Goal: Task Accomplishment & Management: Use online tool/utility

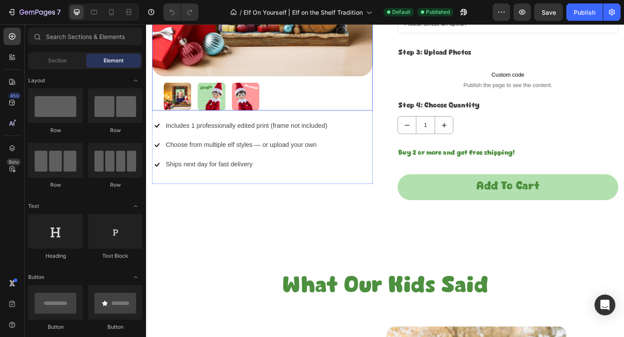
scroll to position [952, 0]
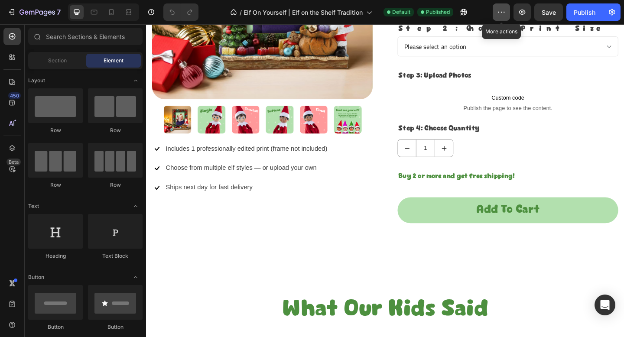
click at [501, 12] on icon "button" at bounding box center [501, 12] width 9 height 9
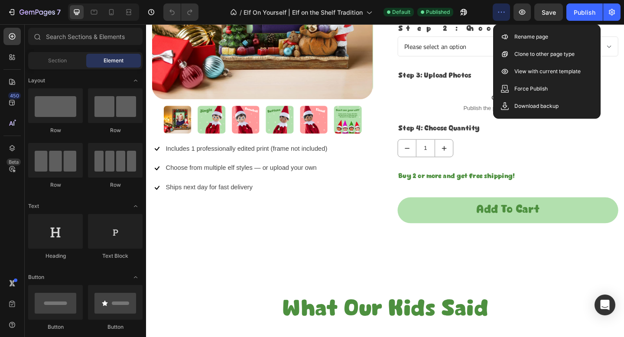
click at [501, 12] on icon "button" at bounding box center [501, 12] width 9 height 9
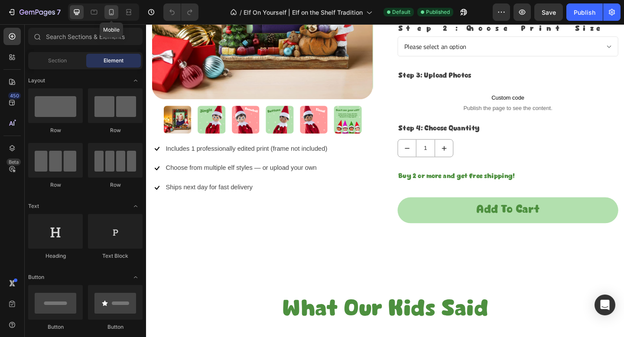
click at [111, 9] on icon at bounding box center [111, 12] width 5 height 6
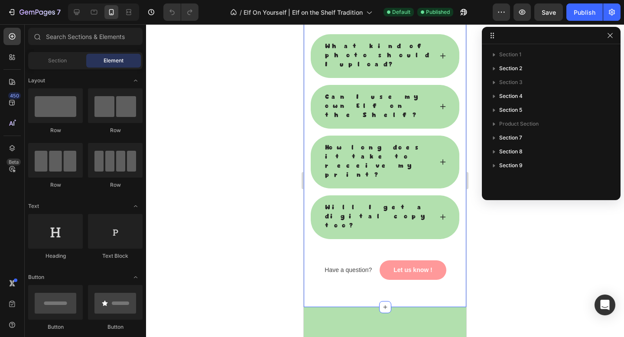
scroll to position [1454, 0]
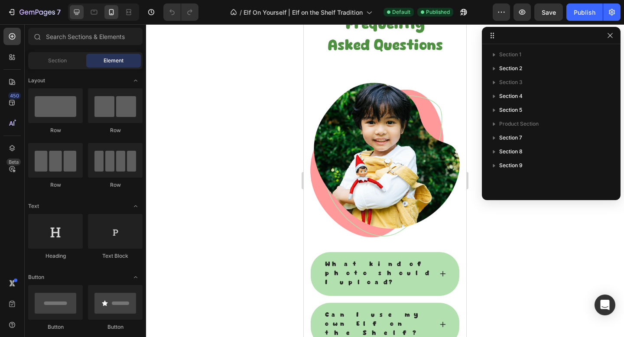
click at [81, 13] on div at bounding box center [77, 12] width 14 height 14
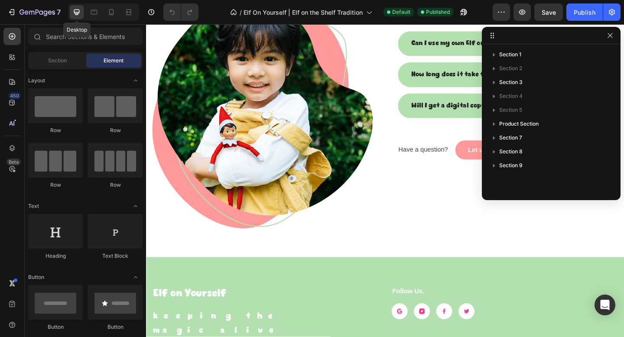
scroll to position [1360, 0]
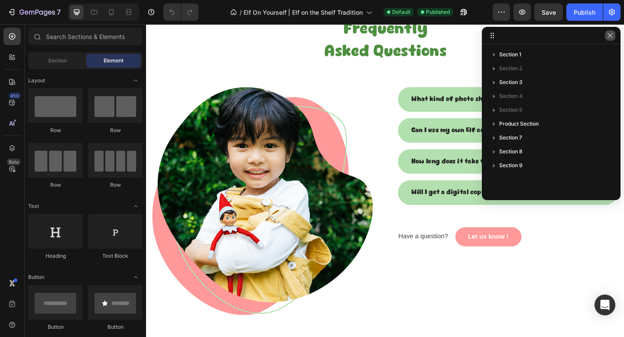
click at [610, 40] on button "button" at bounding box center [610, 35] width 10 height 10
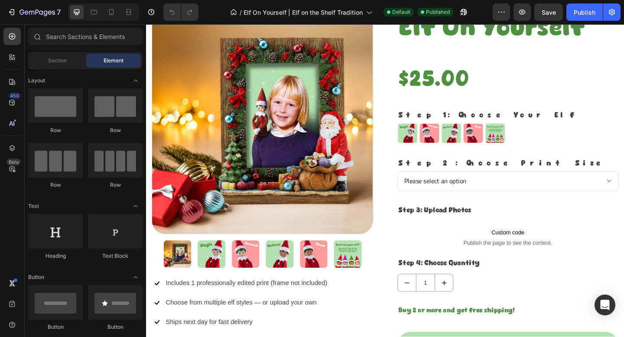
scroll to position [694, 0]
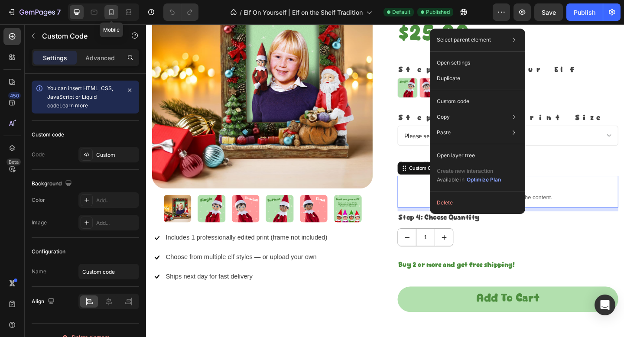
click at [112, 9] on icon at bounding box center [111, 12] width 9 height 9
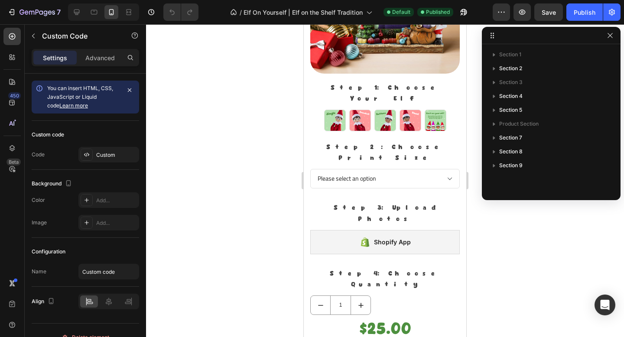
scroll to position [769, 0]
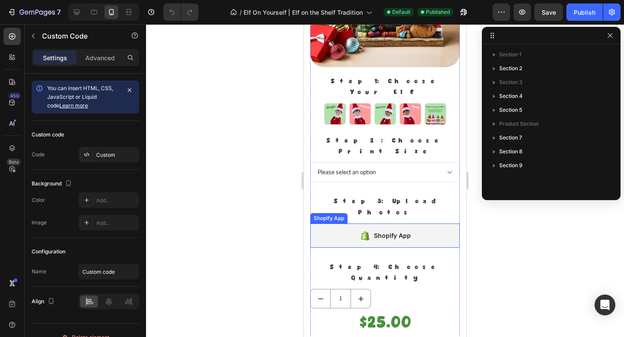
click at [376, 231] on div "Shopify App" at bounding box center [392, 236] width 37 height 10
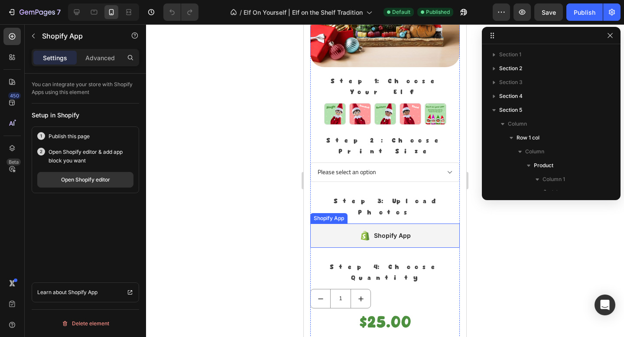
scroll to position [178, 0]
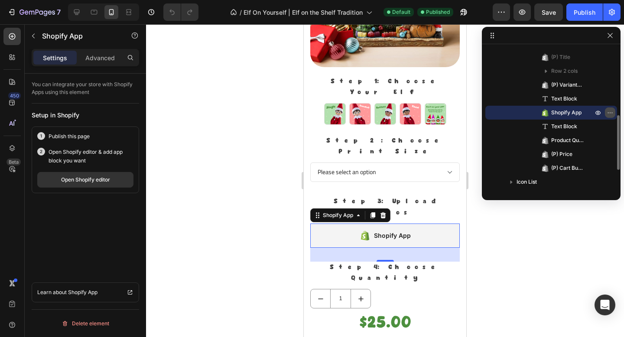
click at [609, 114] on icon "button" at bounding box center [610, 112] width 7 height 7
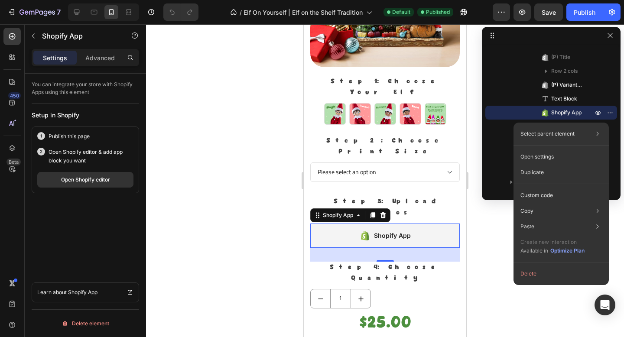
click at [551, 270] on button "Delete" at bounding box center [561, 274] width 88 height 16
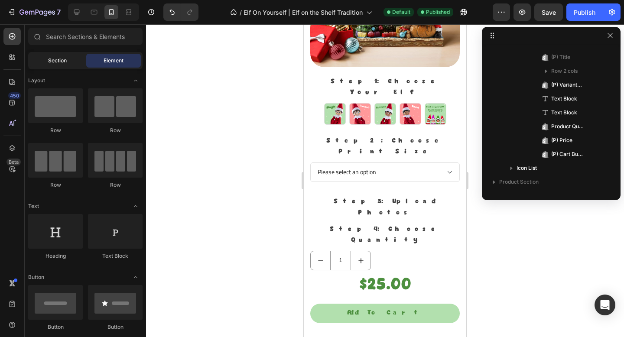
click at [67, 62] on div "Section" at bounding box center [57, 61] width 55 height 14
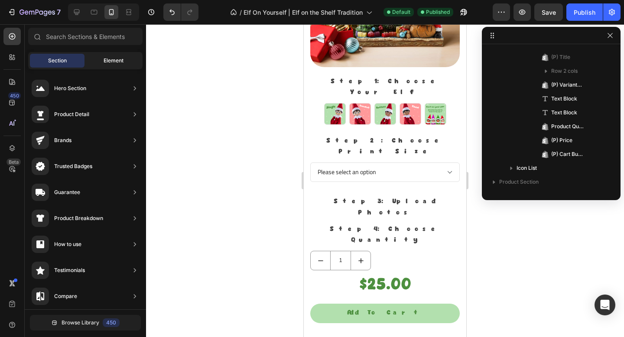
click at [105, 63] on span "Element" at bounding box center [114, 61] width 20 height 8
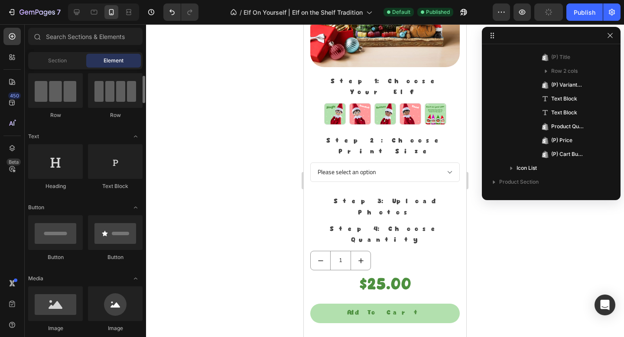
scroll to position [0, 0]
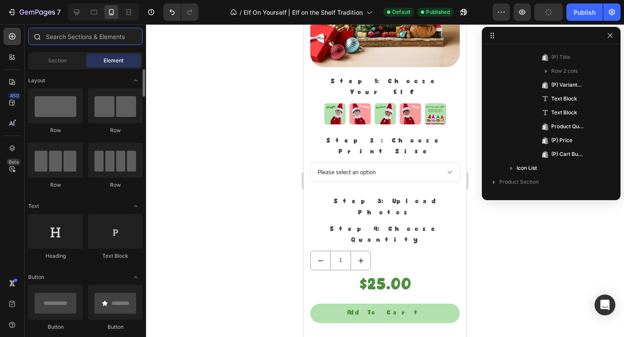
click at [73, 40] on input "text" at bounding box center [85, 36] width 114 height 17
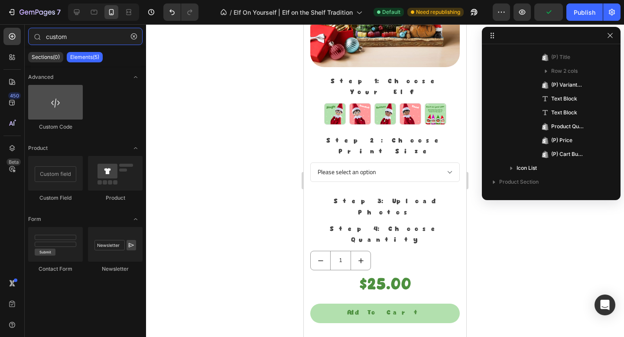
type input "custom"
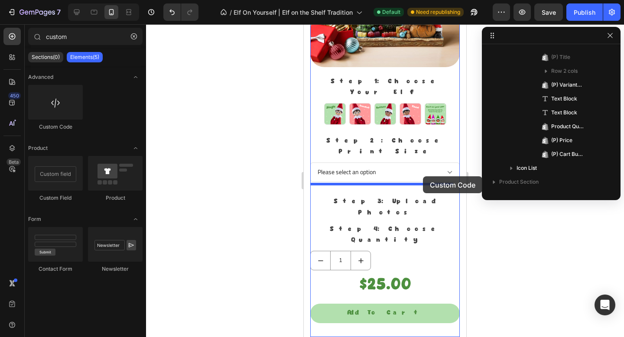
drag, startPoint x: 374, startPoint y: 126, endPoint x: 423, endPoint y: 176, distance: 70.5
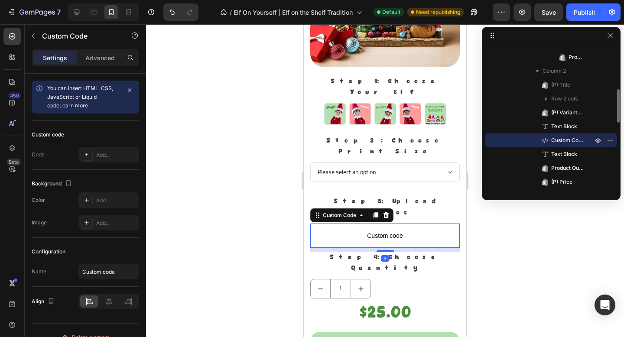
click at [559, 139] on span "Custom Code" at bounding box center [567, 140] width 33 height 9
click at [92, 13] on icon at bounding box center [94, 12] width 9 height 9
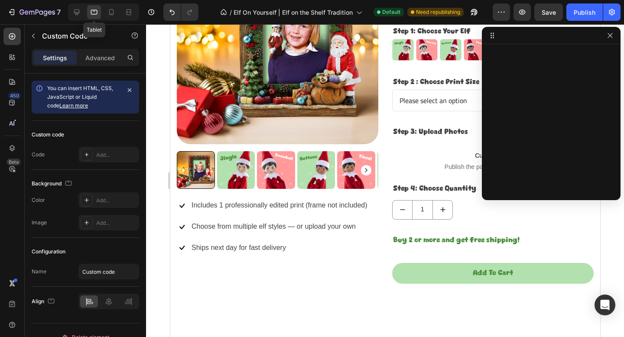
scroll to position [719, 0]
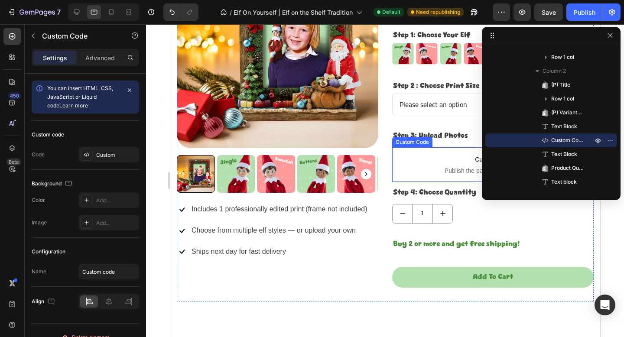
click at [438, 168] on span "Publish the page to see the content." at bounding box center [493, 170] width 202 height 9
click at [559, 135] on div "Custom Code" at bounding box center [551, 141] width 125 height 14
click at [443, 159] on span "Custom code" at bounding box center [493, 159] width 202 height 10
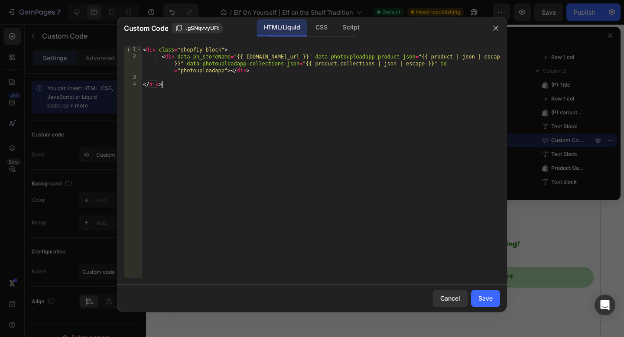
click at [389, 130] on div "< div class = "shopfiy-block" > < div data-ph_storeName = "{{ [DOMAIN_NAME]_url…" at bounding box center [320, 168] width 359 height 245
type textarea "</div>"
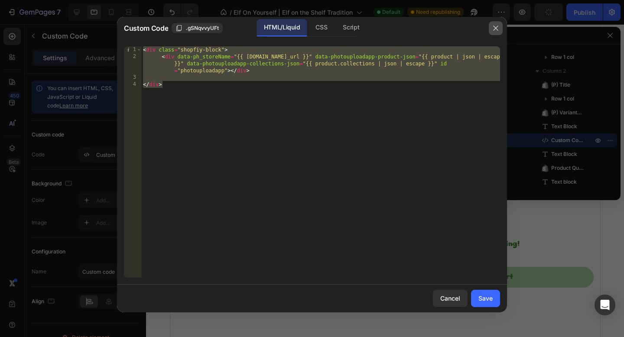
click at [495, 23] on button "button" at bounding box center [496, 28] width 14 height 14
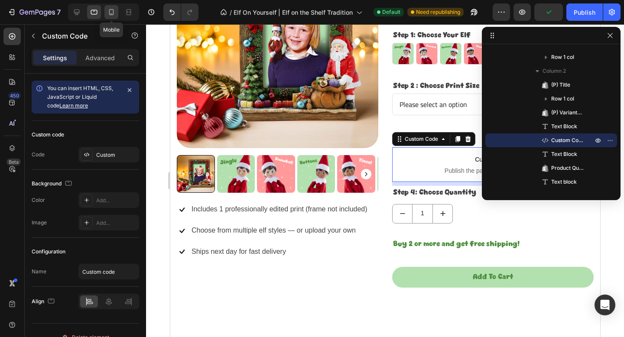
click at [108, 12] on icon at bounding box center [111, 12] width 9 height 9
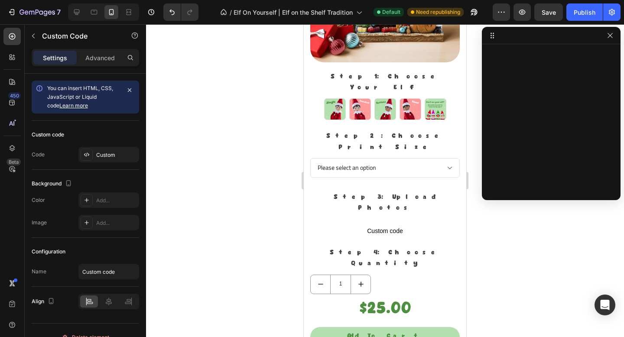
scroll to position [644, 0]
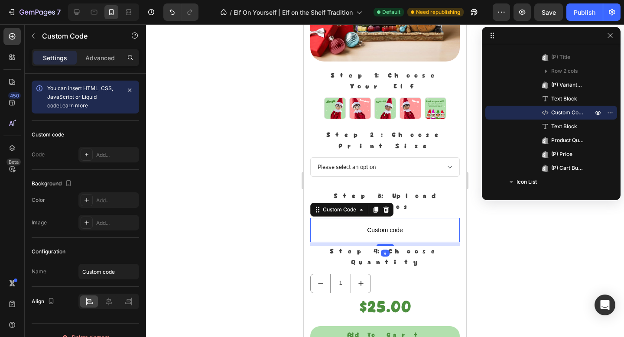
click at [362, 225] on span "Custom code" at bounding box center [385, 230] width 150 height 10
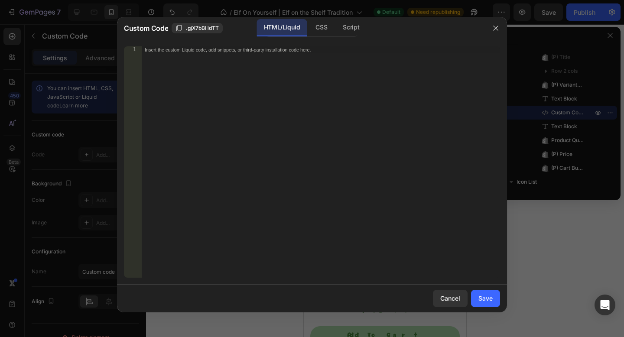
click at [361, 161] on div "Insert the custom Liquid code, add snippets, or third-party installation code h…" at bounding box center [320, 168] width 359 height 245
paste textarea "</div>"
type textarea "</div>"
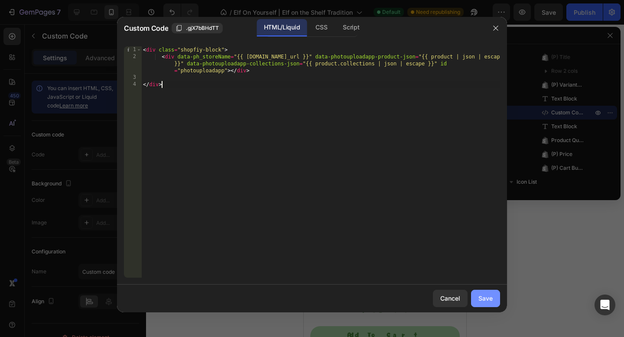
click at [491, 299] on div "Save" at bounding box center [486, 298] width 14 height 9
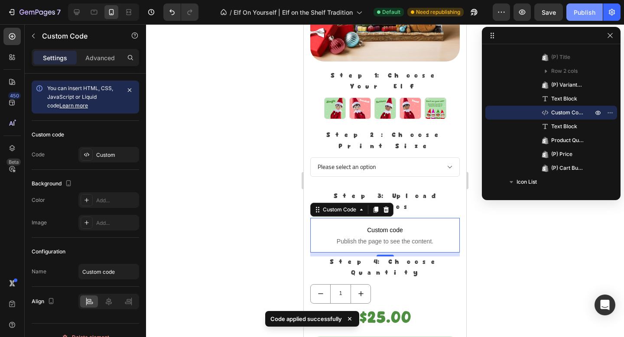
click at [588, 13] on div "Publish" at bounding box center [585, 12] width 22 height 9
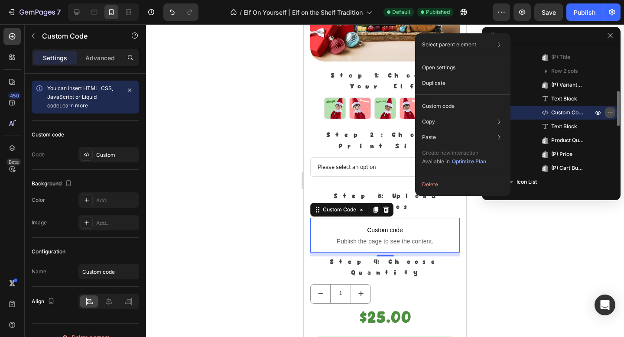
click at [608, 113] on icon "button" at bounding box center [610, 112] width 7 height 7
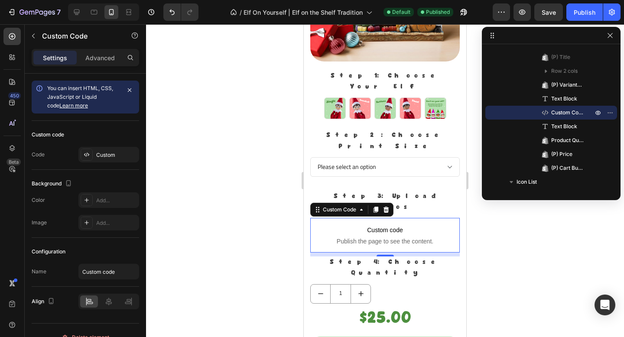
click at [492, 241] on div at bounding box center [385, 180] width 478 height 313
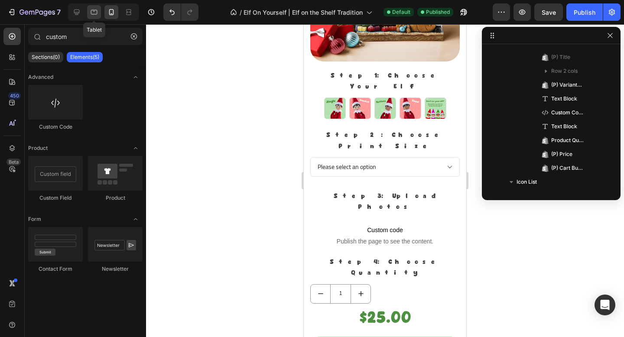
click at [100, 10] on div at bounding box center [94, 12] width 14 height 14
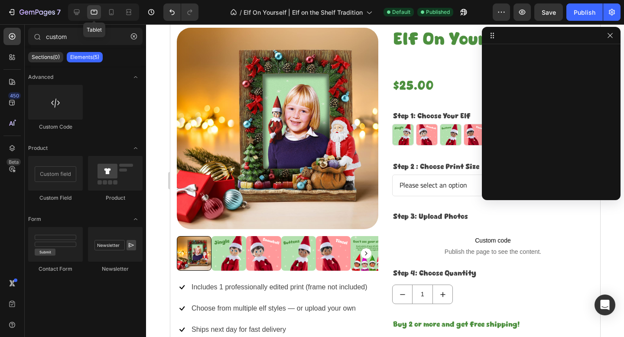
scroll to position [760, 0]
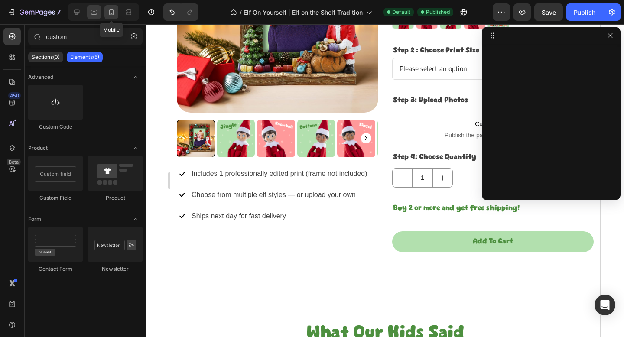
click at [116, 11] on div at bounding box center [111, 12] width 14 height 14
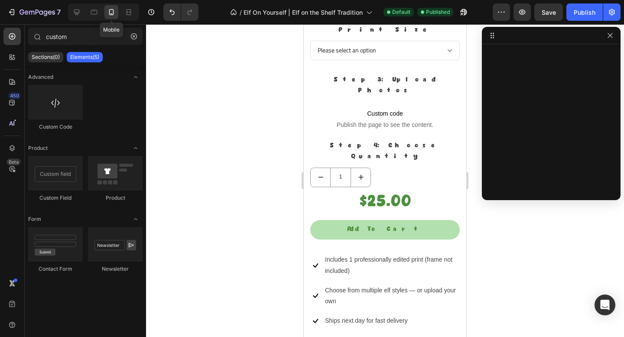
scroll to position [640, 0]
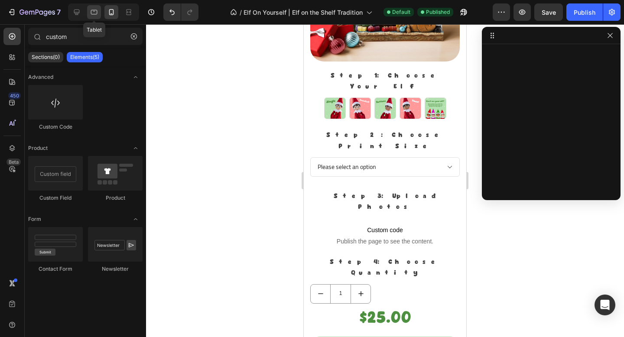
click at [95, 13] on icon at bounding box center [94, 12] width 9 height 9
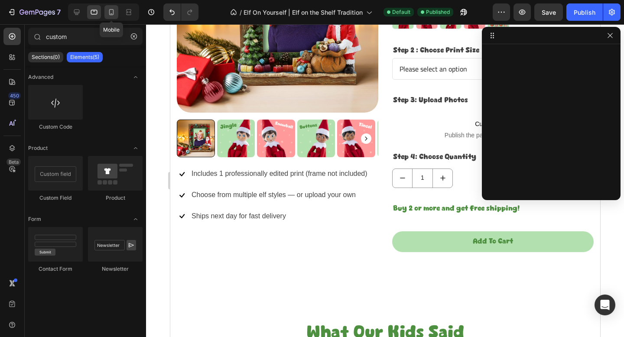
click at [108, 12] on icon at bounding box center [111, 12] width 9 height 9
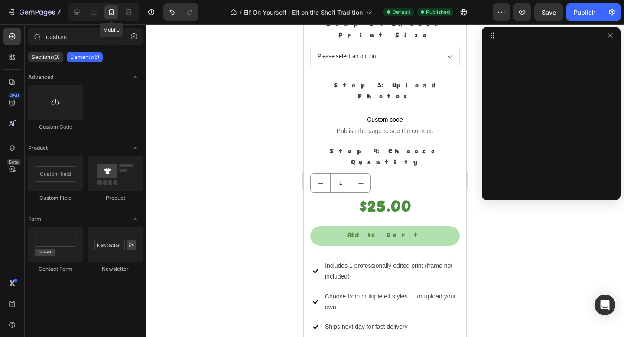
scroll to position [640, 0]
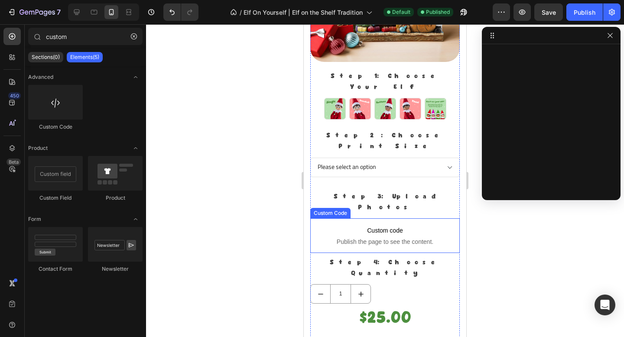
click at [343, 225] on span "Custom code" at bounding box center [385, 230] width 150 height 10
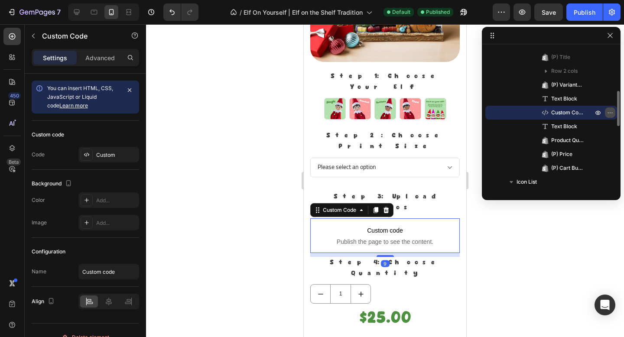
click at [608, 110] on icon "button" at bounding box center [610, 112] width 7 height 7
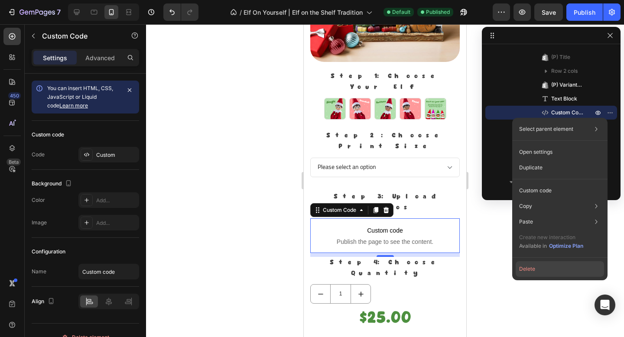
click at [545, 268] on button "Delete" at bounding box center [560, 269] width 88 height 16
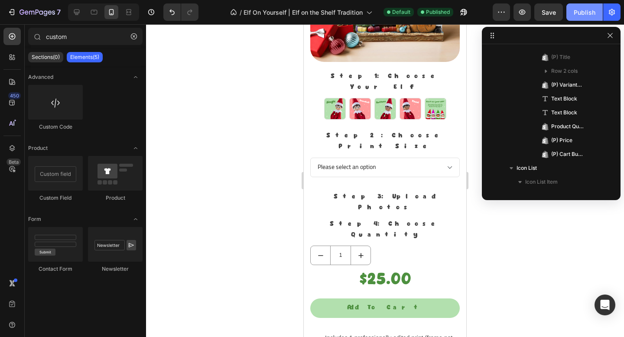
click at [582, 13] on div "Publish" at bounding box center [585, 12] width 22 height 9
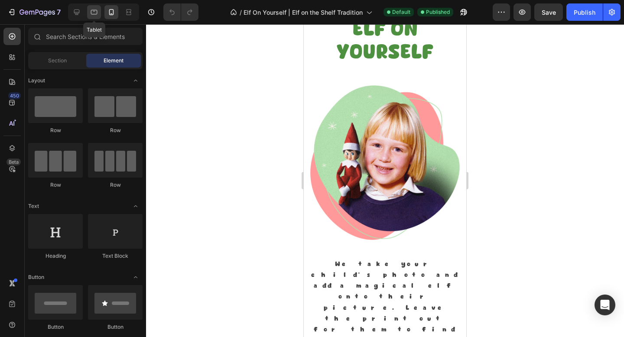
click at [97, 13] on icon at bounding box center [94, 12] width 9 height 9
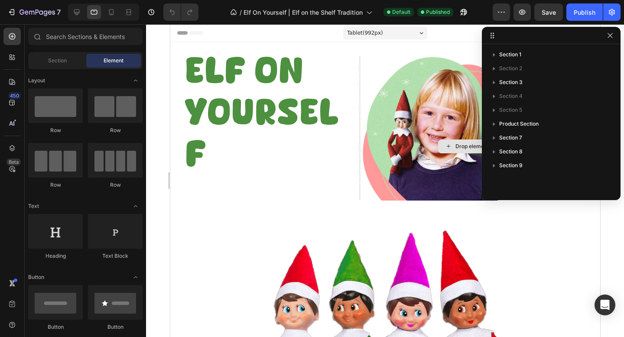
scroll to position [10, 0]
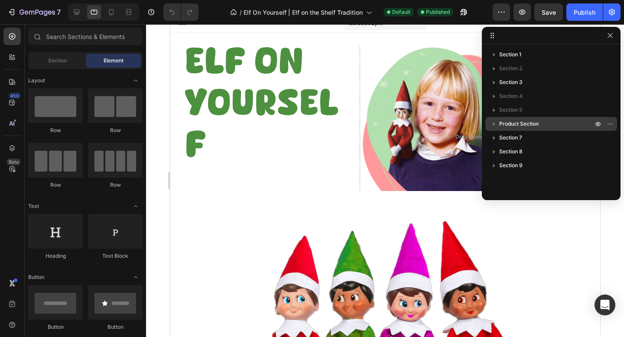
click at [490, 120] on icon "button" at bounding box center [494, 124] width 9 height 9
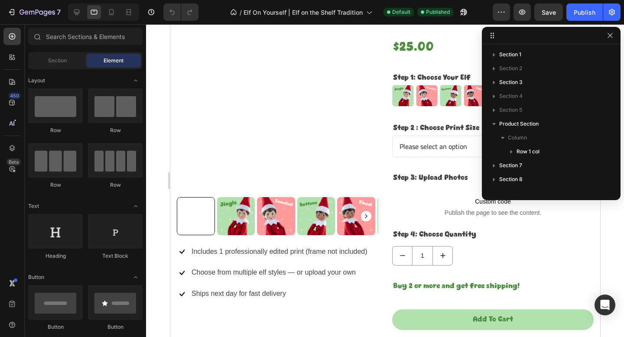
scroll to position [682, 0]
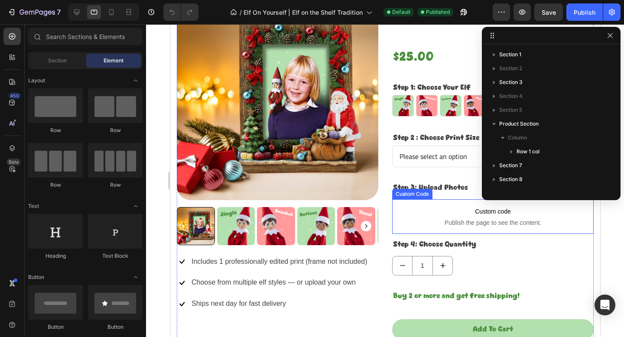
click at [444, 219] on span "Publish the page to see the content." at bounding box center [493, 223] width 202 height 9
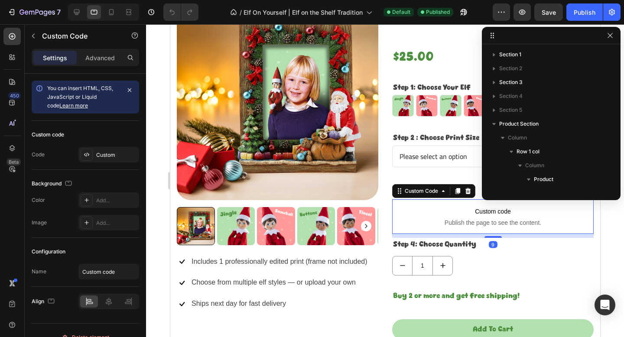
scroll to position [205, 0]
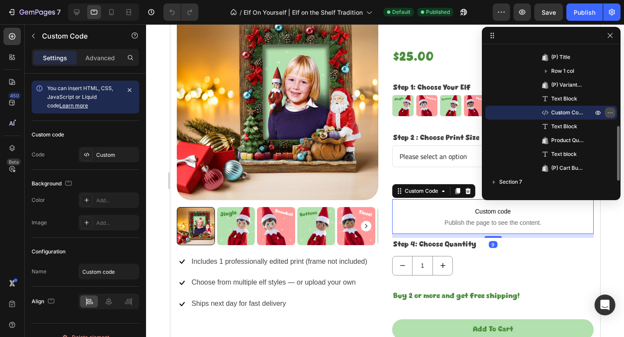
click at [609, 110] on icon "button" at bounding box center [610, 112] width 7 height 7
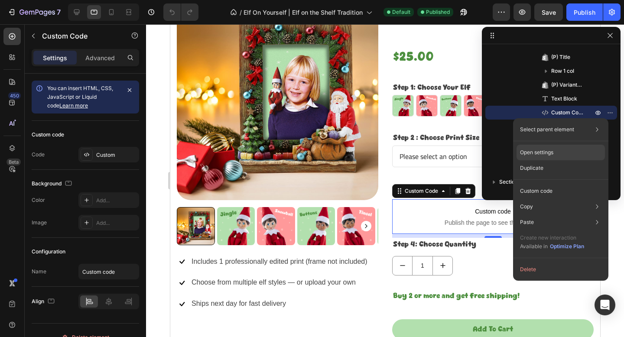
click at [585, 149] on div "Open settings" at bounding box center [561, 153] width 88 height 16
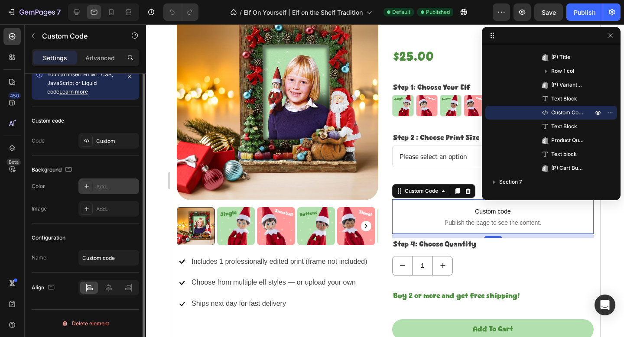
scroll to position [0, 0]
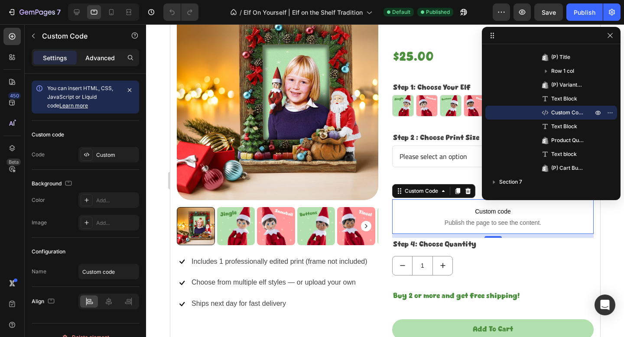
click at [93, 63] on div "Advanced" at bounding box center [99, 58] width 43 height 14
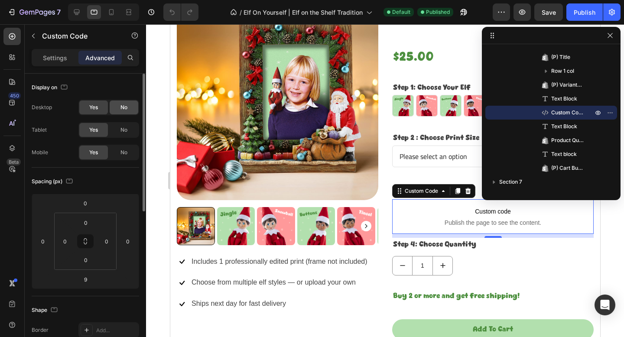
click at [118, 106] on div "No" at bounding box center [124, 108] width 29 height 14
click at [98, 106] on span "Yes" at bounding box center [93, 108] width 9 height 8
click at [114, 150] on div "No" at bounding box center [124, 153] width 29 height 14
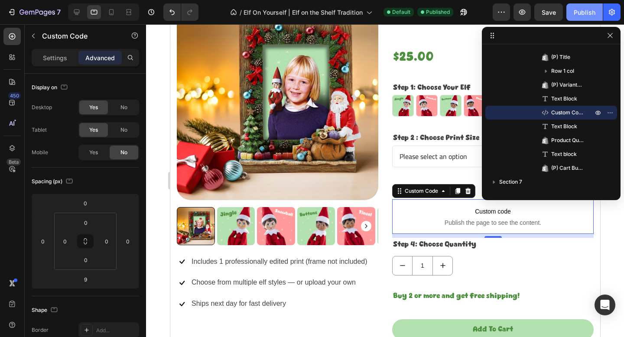
click at [589, 13] on div "Publish" at bounding box center [585, 12] width 22 height 9
click at [109, 12] on icon at bounding box center [111, 12] width 5 height 6
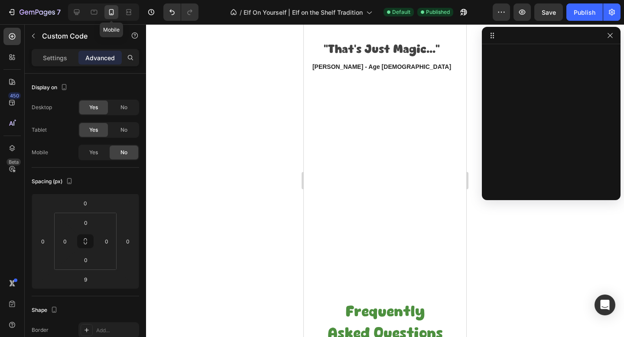
scroll to position [1272, 0]
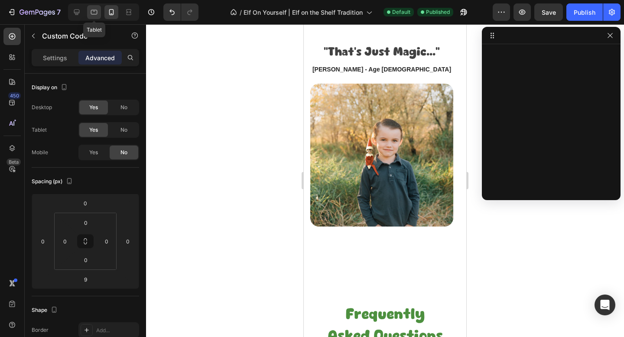
click at [99, 12] on div at bounding box center [94, 12] width 14 height 14
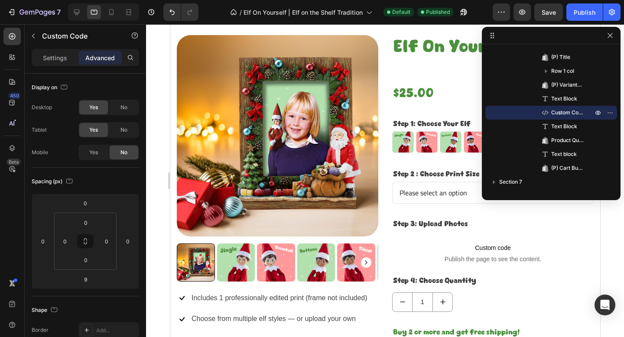
scroll to position [646, 0]
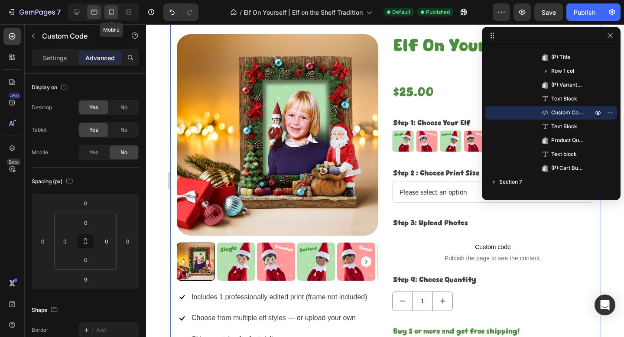
click at [111, 16] on icon at bounding box center [111, 12] width 9 height 9
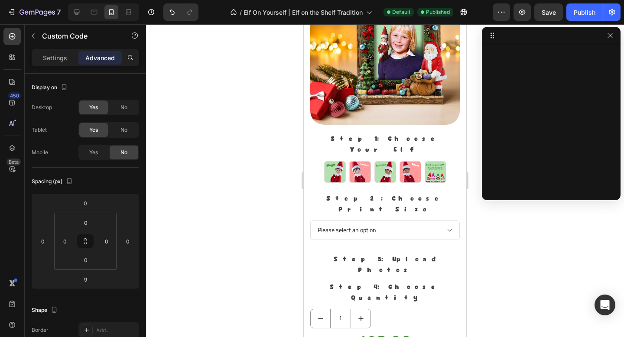
scroll to position [453, 0]
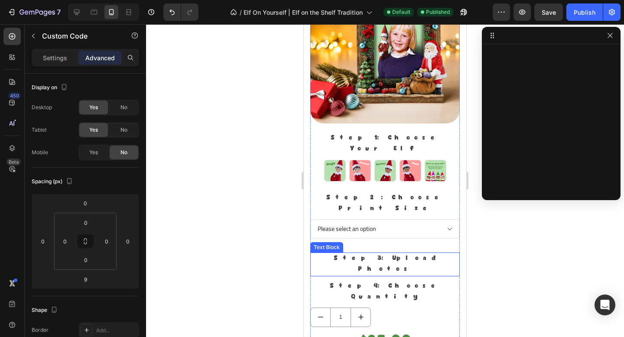
click at [409, 254] on p "Step 3: Upload Photos" at bounding box center [385, 265] width 148 height 22
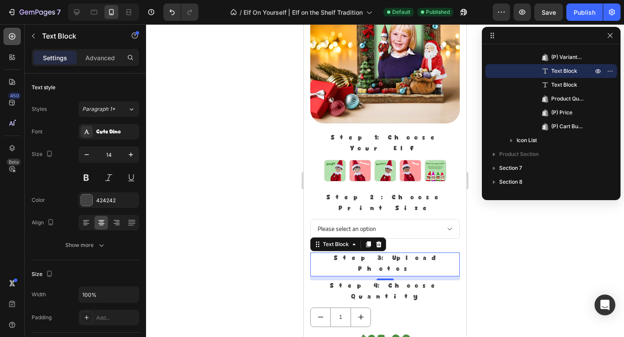
click at [13, 33] on icon at bounding box center [12, 36] width 9 height 9
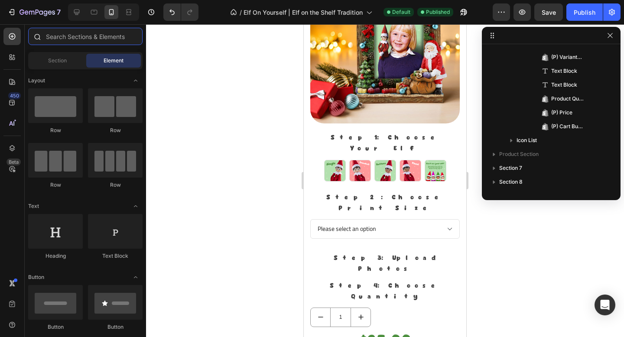
click at [104, 40] on input "text" at bounding box center [85, 36] width 114 height 17
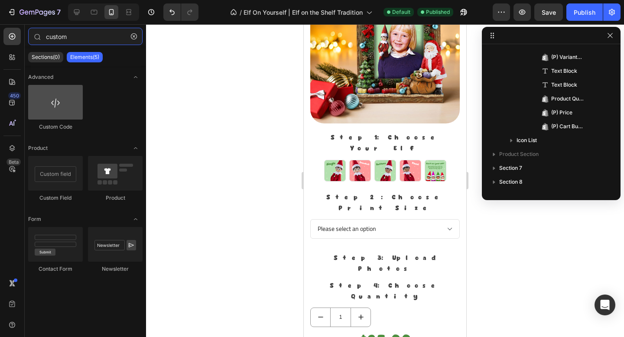
type input "custom"
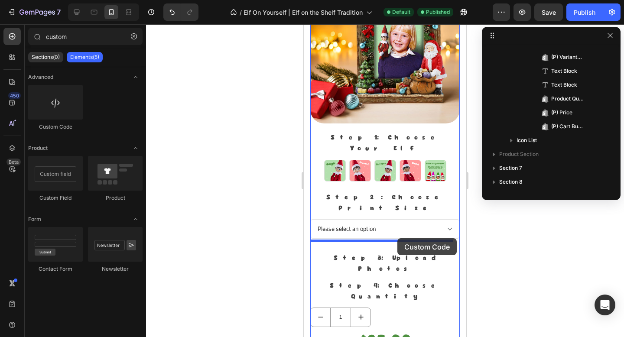
drag, startPoint x: 359, startPoint y: 128, endPoint x: 397, endPoint y: 239, distance: 116.8
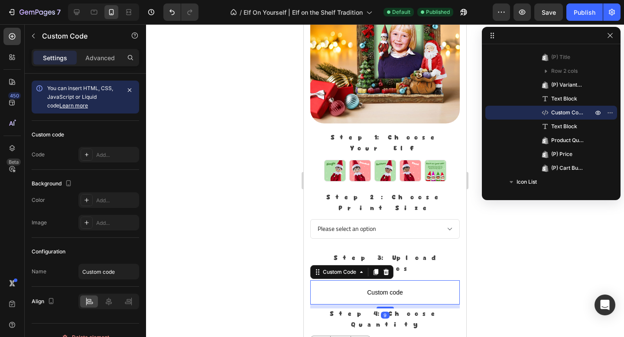
click at [392, 281] on p "Custom code" at bounding box center [385, 293] width 150 height 24
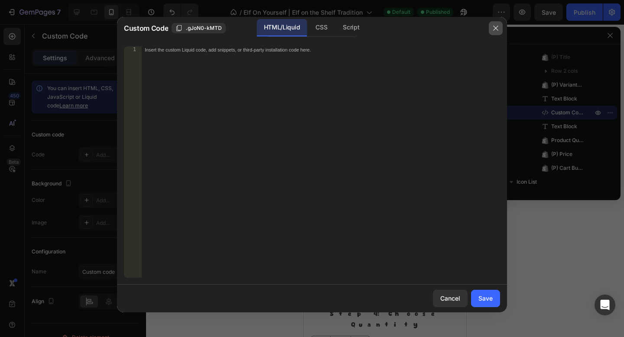
click at [500, 28] on button "button" at bounding box center [496, 28] width 14 height 14
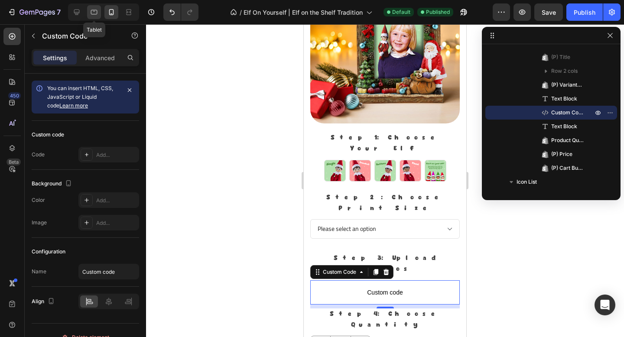
click at [87, 16] on div at bounding box center [94, 12] width 14 height 14
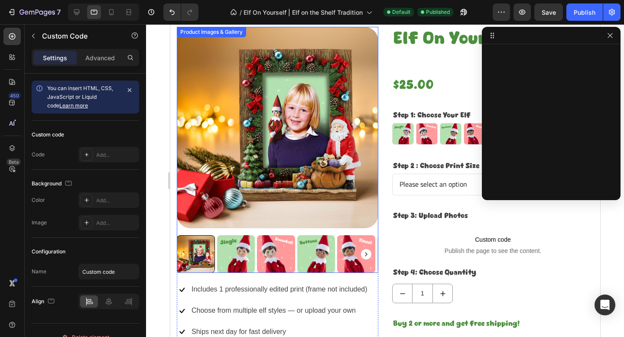
scroll to position [568, 0]
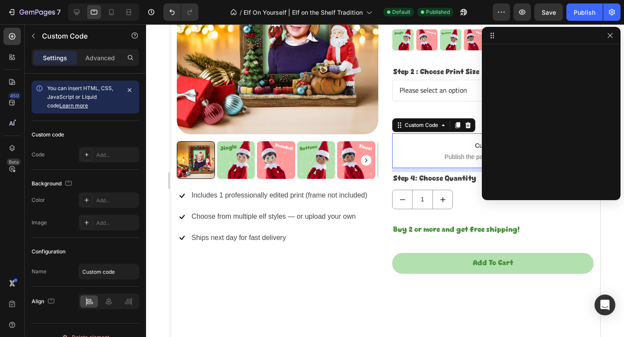
click at [427, 150] on span "Custom code" at bounding box center [493, 145] width 202 height 10
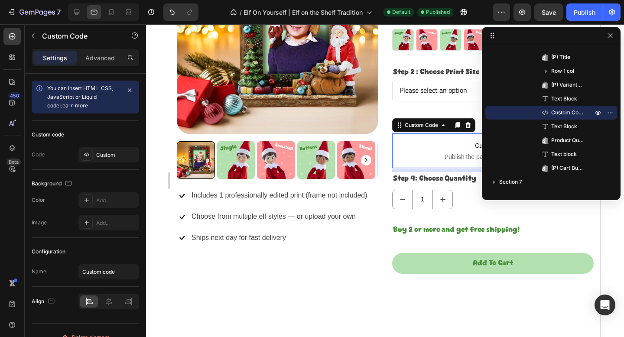
click at [427, 150] on span "Custom code" at bounding box center [493, 145] width 202 height 10
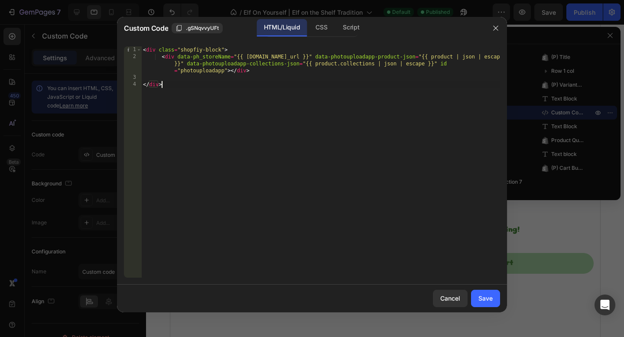
click at [356, 103] on div "< div class = "shopfiy-block" > < div data-ph_storeName = "{{ [DOMAIN_NAME]_url…" at bounding box center [320, 168] width 359 height 245
type textarea "</div>"
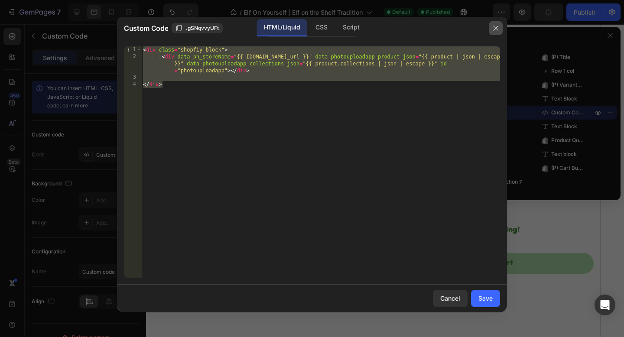
click at [496, 28] on icon "button" at bounding box center [495, 28] width 5 height 5
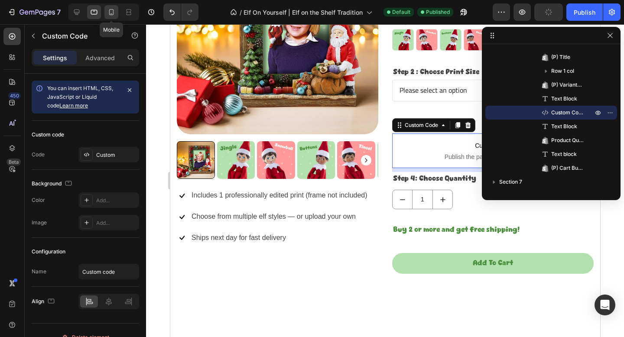
click at [107, 10] on icon at bounding box center [111, 12] width 9 height 9
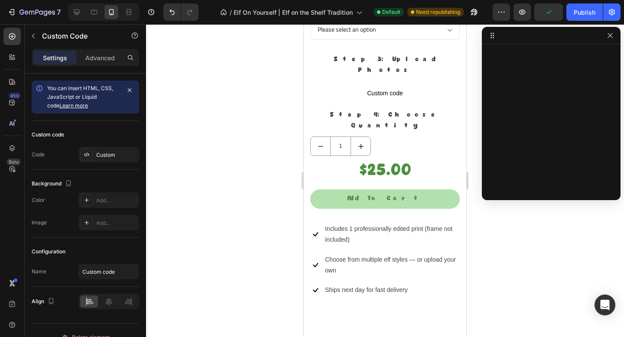
scroll to position [697, 0]
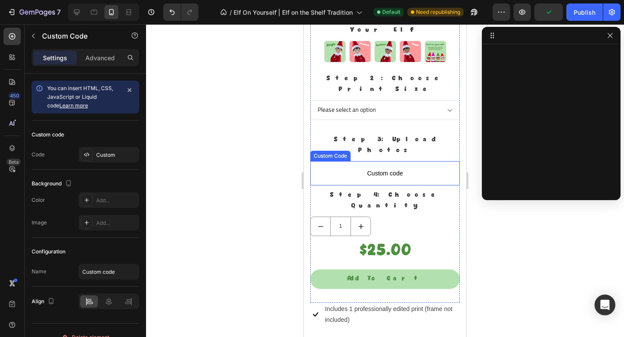
click at [378, 168] on span "Custom code" at bounding box center [385, 173] width 150 height 10
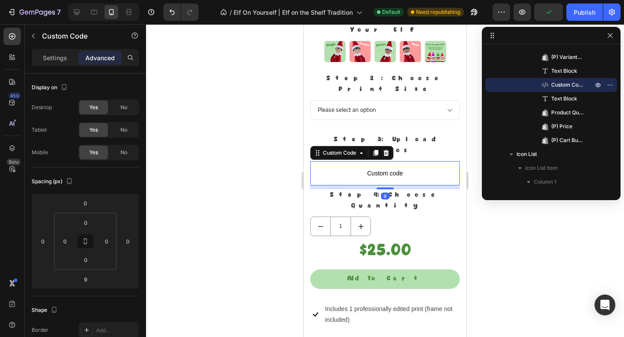
click at [378, 168] on span "Custom code" at bounding box center [385, 173] width 150 height 10
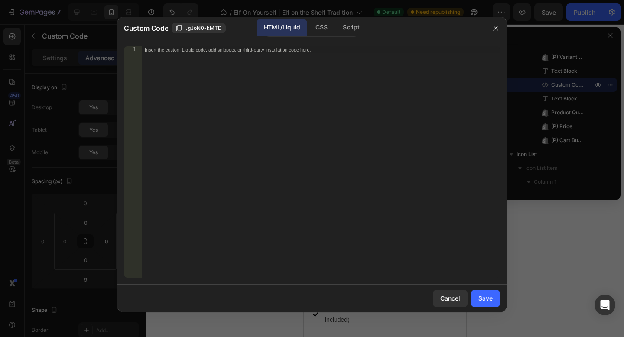
click at [346, 122] on div "Insert the custom Liquid code, add snippets, or third-party installation code h…" at bounding box center [320, 168] width 359 height 245
paste textarea "</div>"
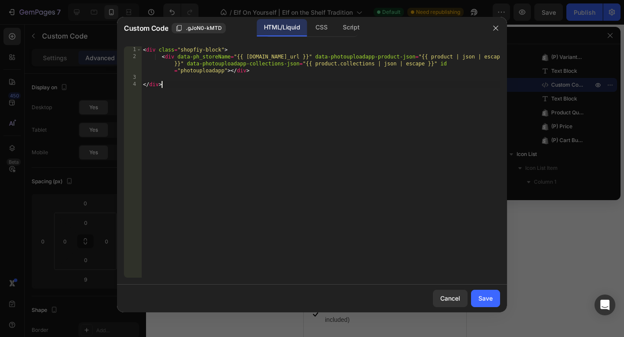
type textarea "</div>"
click at [494, 296] on button "Save" at bounding box center [485, 298] width 29 height 17
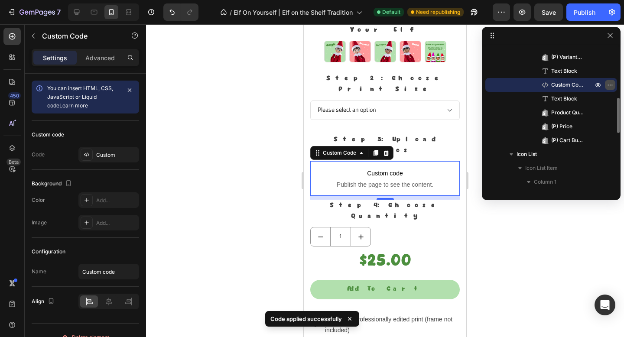
click at [610, 80] on button "button" at bounding box center [610, 85] width 10 height 10
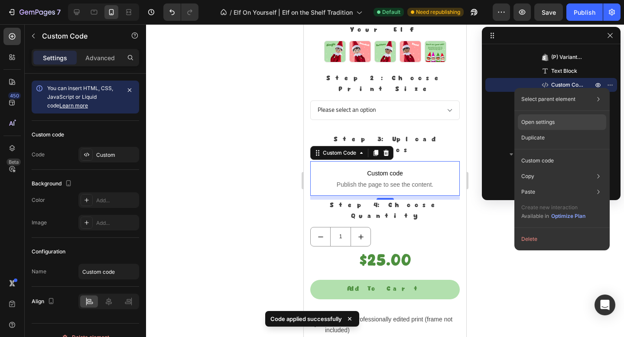
click at [554, 120] on p "Open settings" at bounding box center [538, 122] width 33 height 8
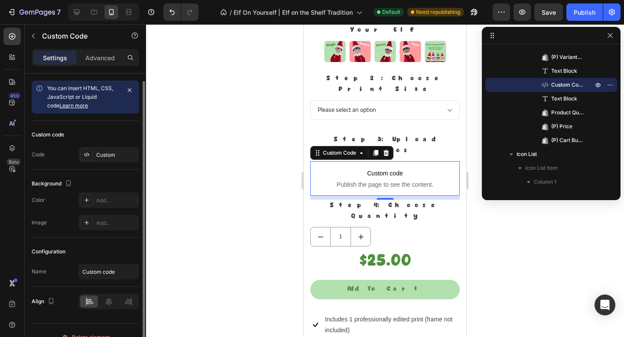
scroll to position [14, 0]
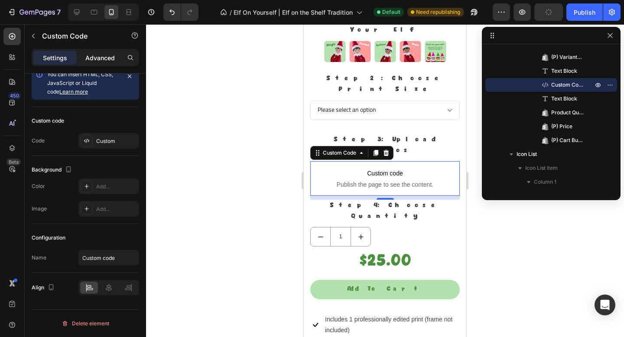
click at [98, 52] on div "Advanced" at bounding box center [99, 58] width 43 height 14
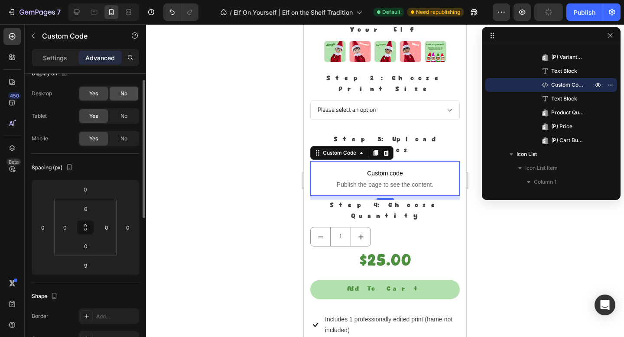
click at [124, 92] on span "No" at bounding box center [124, 94] width 7 height 8
click at [124, 116] on span "No" at bounding box center [124, 116] width 7 height 8
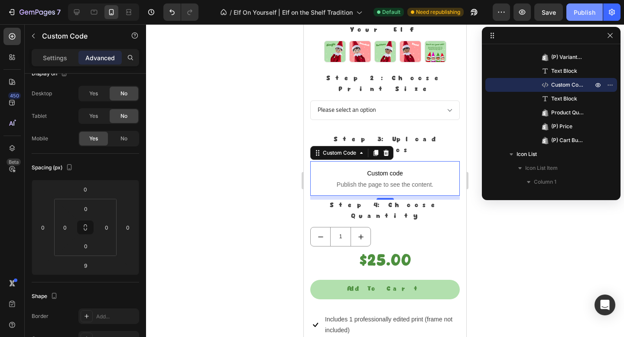
click at [584, 10] on div "Publish" at bounding box center [585, 12] width 22 height 9
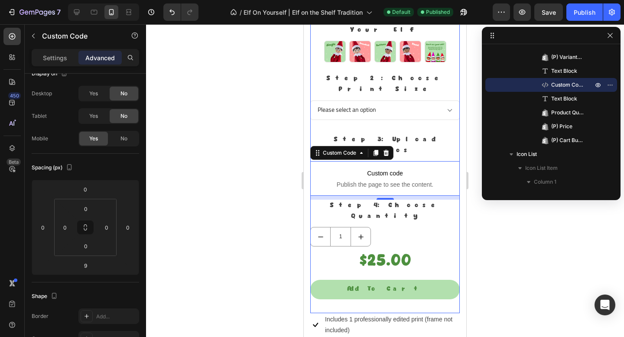
click at [404, 168] on span "Custom code" at bounding box center [385, 173] width 150 height 10
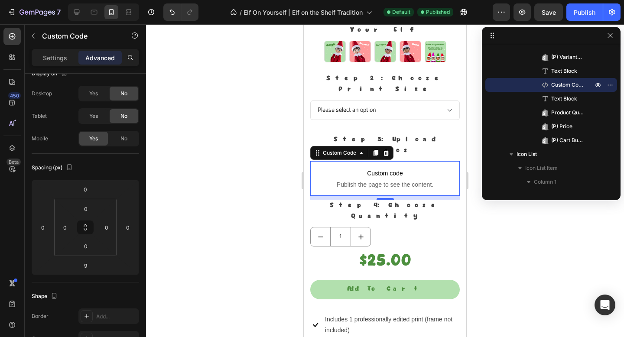
click at [404, 168] on span "Custom code" at bounding box center [385, 173] width 150 height 10
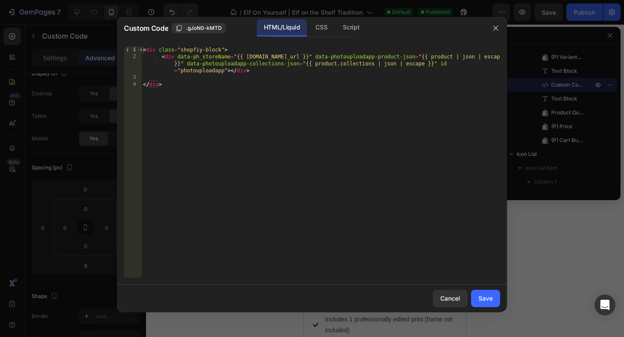
click at [279, 89] on div "< div class = "shopfiy-block" > < div data-ph_storeName = "{{ [DOMAIN_NAME]_url…" at bounding box center [320, 168] width 359 height 245
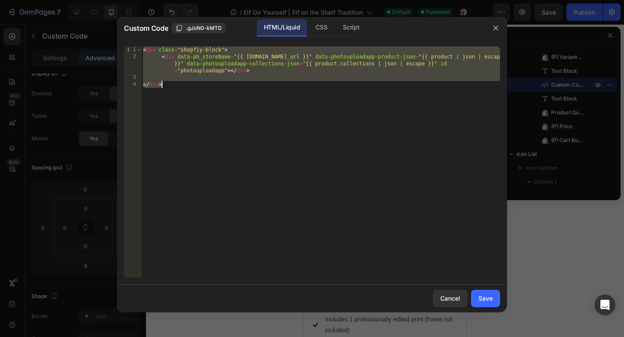
paste textarea "<div data-ph_storeName="{{ shop.secure_url }}" data-photouploadapp-product-json…"
type textarea "<div data-ph_storeName="{{ shop.secure_url }}" data-photouploadapp-product-json…"
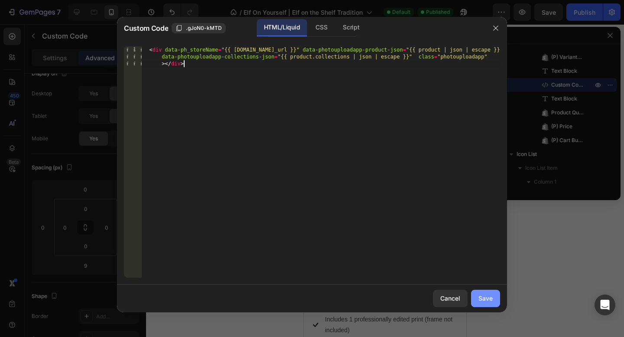
click at [476, 294] on button "Save" at bounding box center [485, 298] width 29 height 17
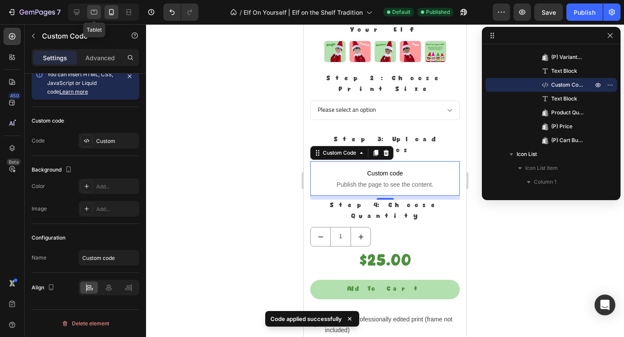
click at [90, 13] on icon at bounding box center [94, 12] width 9 height 9
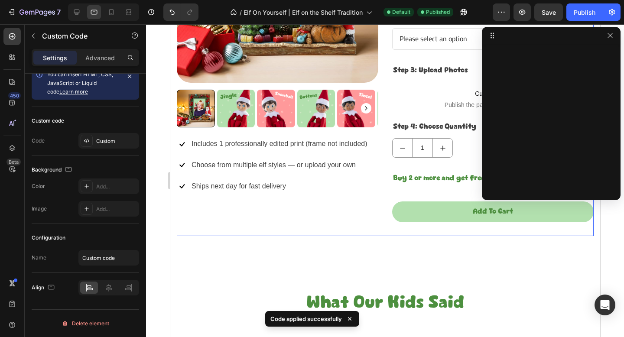
scroll to position [620, 0]
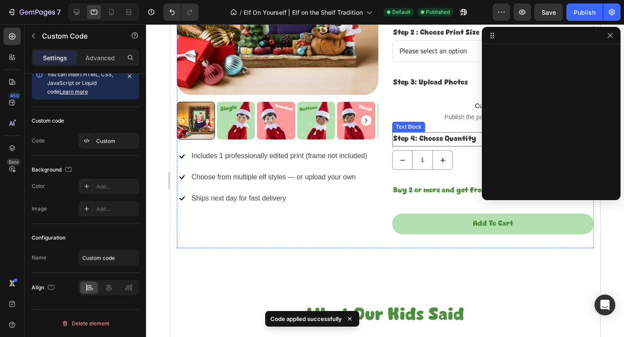
click at [420, 117] on span "Publish the page to see the content." at bounding box center [493, 117] width 202 height 9
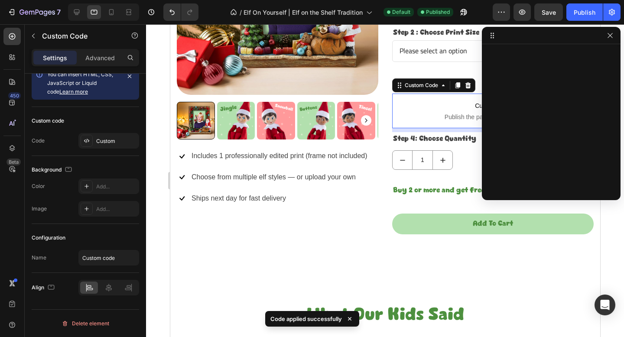
scroll to position [0, 0]
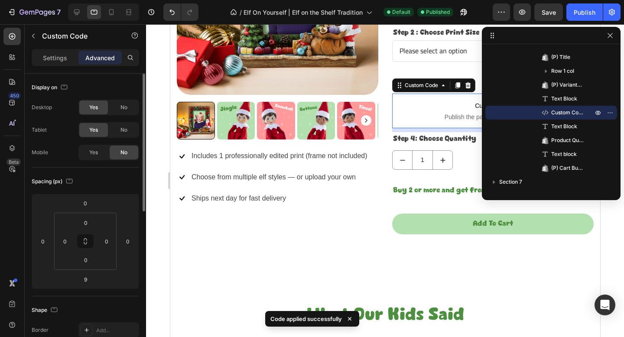
click at [420, 117] on span "Publish the page to see the content." at bounding box center [493, 117] width 202 height 9
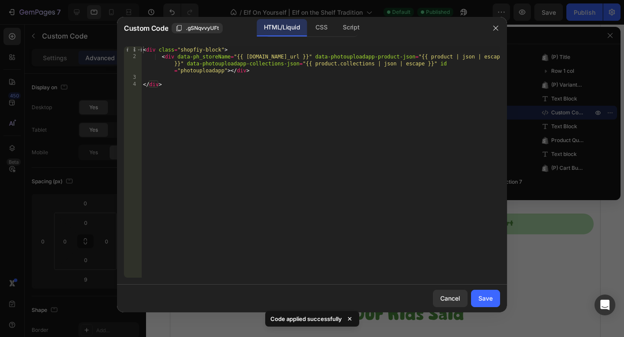
click at [336, 102] on div "< div class = "shopfiy-block" > < div data-ph_storeName = "{{ [DOMAIN_NAME]_url…" at bounding box center [320, 168] width 359 height 245
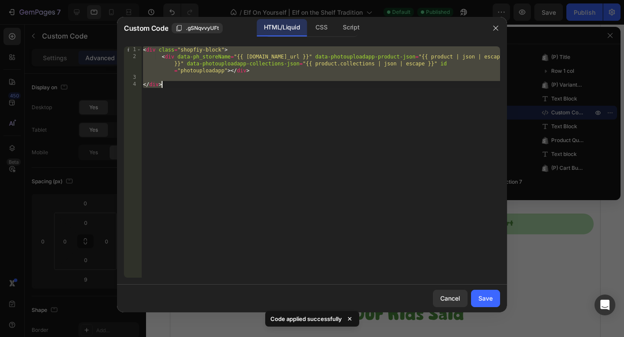
paste textarea "<div data-ph_storeName="{{ shop.secure_url }}" data-photouploadapp-product-json…"
type textarea "<div data-ph_storeName="{{ shop.secure_url }}" data-photouploadapp-product-json…"
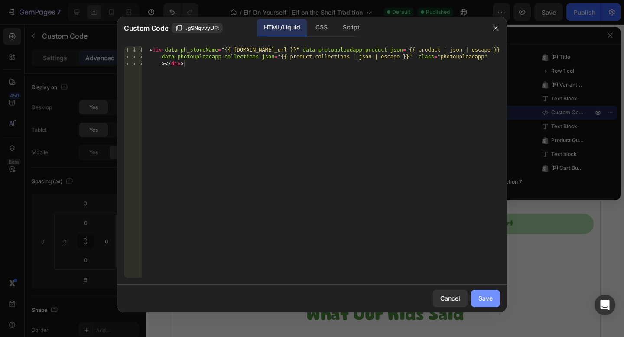
click at [487, 296] on div "Save" at bounding box center [486, 298] width 14 height 9
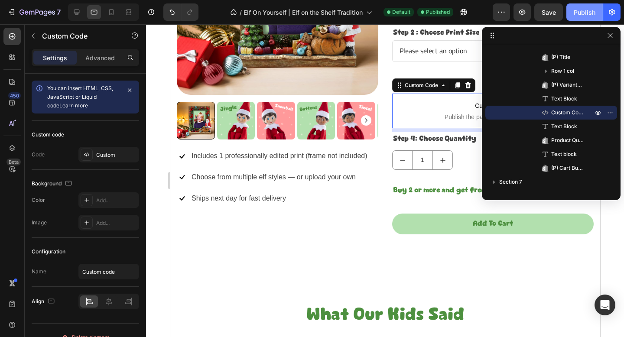
click at [577, 17] on button "Publish" at bounding box center [585, 11] width 36 height 17
click at [551, 113] on p "Custom Code" at bounding box center [562, 112] width 43 height 9
click at [553, 113] on span "Custom Code" at bounding box center [567, 112] width 33 height 9
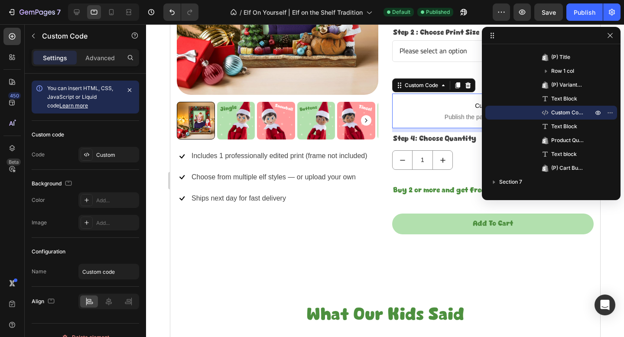
click at [429, 112] on p "Custom code Publish the page to see the content." at bounding box center [493, 111] width 202 height 35
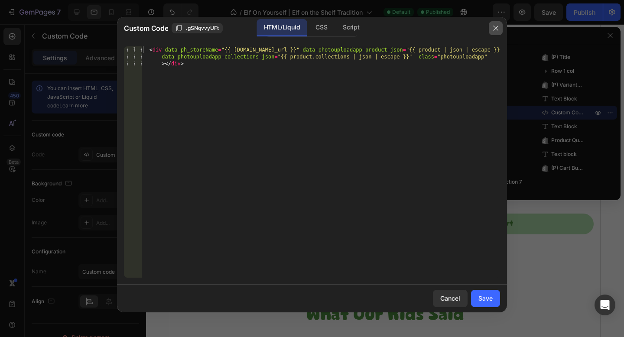
click at [495, 33] on button "button" at bounding box center [496, 28] width 14 height 14
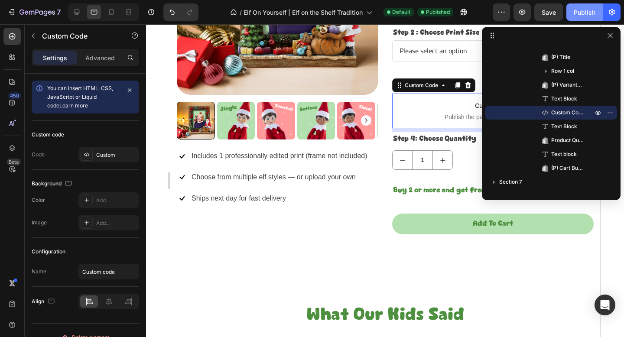
click at [584, 14] on div "Publish" at bounding box center [585, 12] width 22 height 9
click at [574, 12] on button "Publish" at bounding box center [585, 11] width 36 height 17
click at [563, 113] on span "Custom Code" at bounding box center [567, 112] width 33 height 9
click at [458, 115] on span "Publish the page to see the content." at bounding box center [493, 117] width 202 height 9
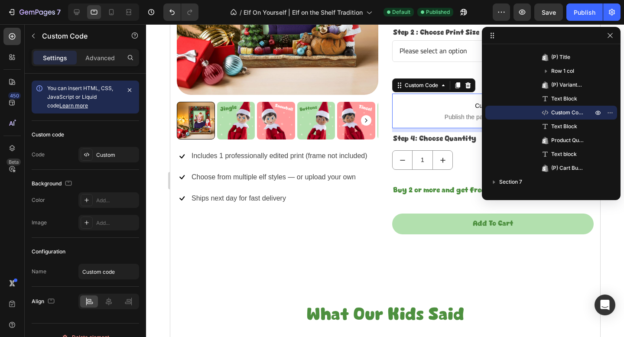
click at [458, 115] on span "Publish the page to see the content." at bounding box center [493, 117] width 202 height 9
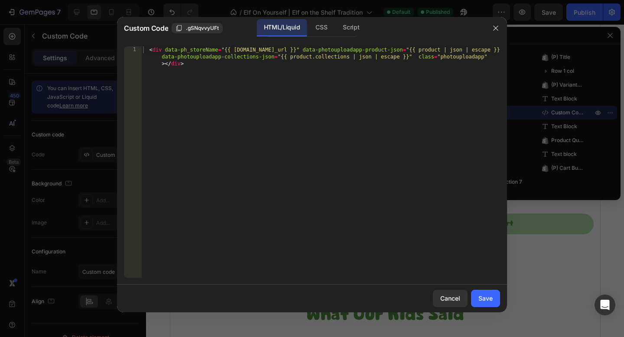
type textarea "<div data-ph_storeName="{{ shop.secure_url }}" data-photouploadapp-product-json…"
click at [327, 80] on div "< div data-ph_storeName = "{{ shop.secure_url }}" data-photouploadapp-product-j…" at bounding box center [320, 182] width 359 height 273
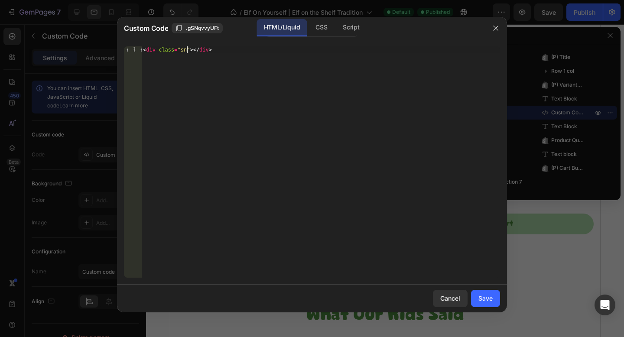
scroll to position [0, 3]
type textarea "<div class="shopify-block"></div>"
paste textarea "<div data-ph_storeName="{{ shop.secure_url }}" data-photouploadapp-product-json…"
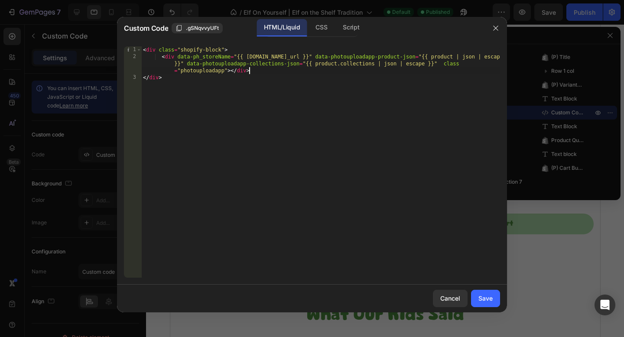
click at [164, 59] on div "< div class = "shopify-block" > < div data-ph_storeName = "{{ shop.secure_url }…" at bounding box center [320, 168] width 359 height 245
click at [209, 75] on div "< div class = "shopify-block" > < div data-ph_storeName = "{{ shop.secure_url }…" at bounding box center [320, 168] width 359 height 245
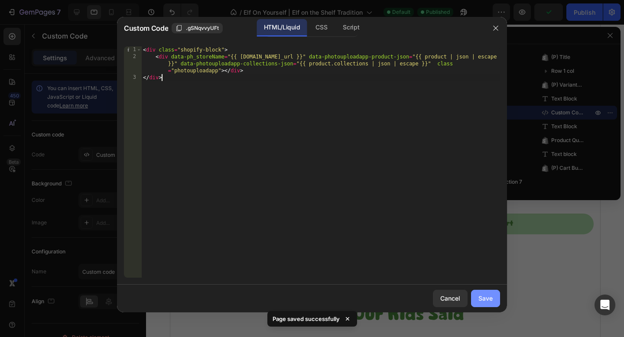
type textarea "</div>"
click at [482, 298] on div "Save" at bounding box center [486, 298] width 14 height 9
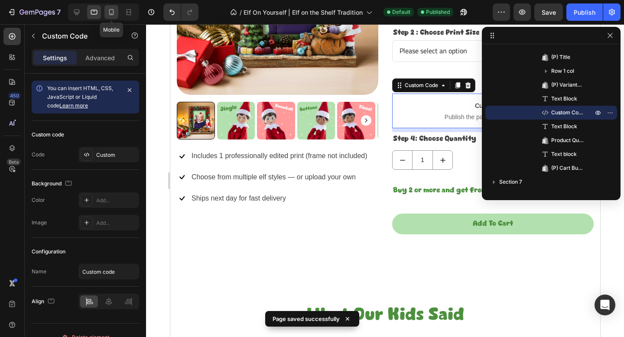
click at [105, 10] on div at bounding box center [111, 12] width 14 height 14
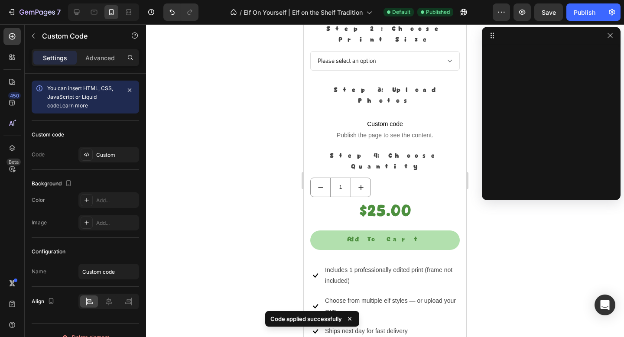
scroll to position [734, 0]
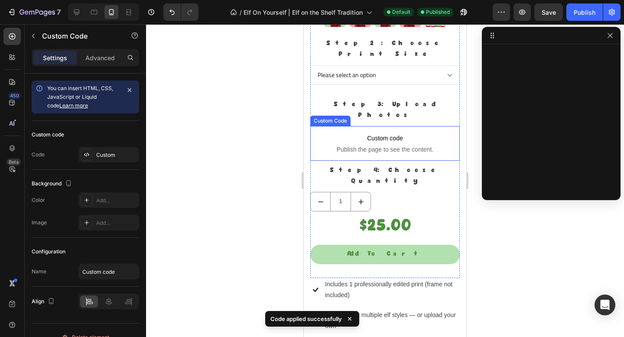
click at [382, 133] on span "Custom code" at bounding box center [385, 138] width 150 height 10
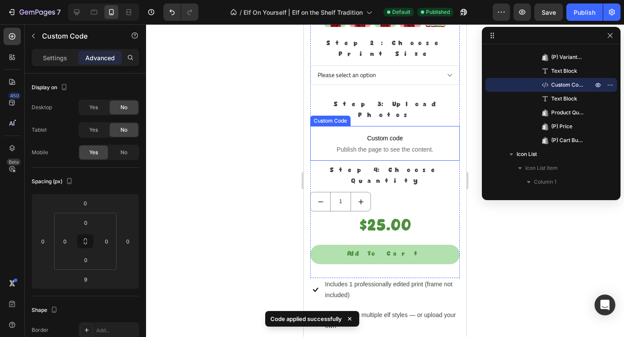
click at [382, 133] on span "Custom code" at bounding box center [385, 138] width 150 height 10
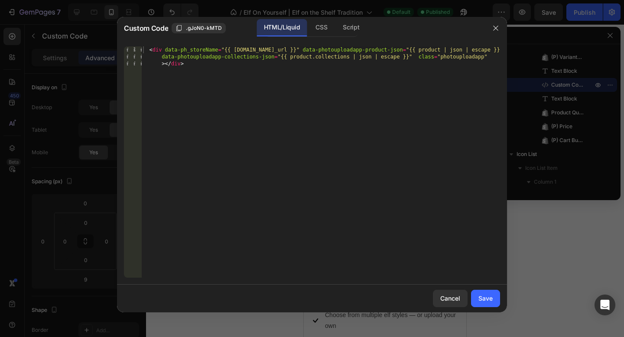
type textarea "<div data-ph_storeName="{{ shop.secure_url }}" data-photouploadapp-product-json…"
click at [329, 64] on div "< div data-ph_storeName = "{{ shop.secure_url }}" data-photouploadapp-product-j…" at bounding box center [320, 182] width 359 height 273
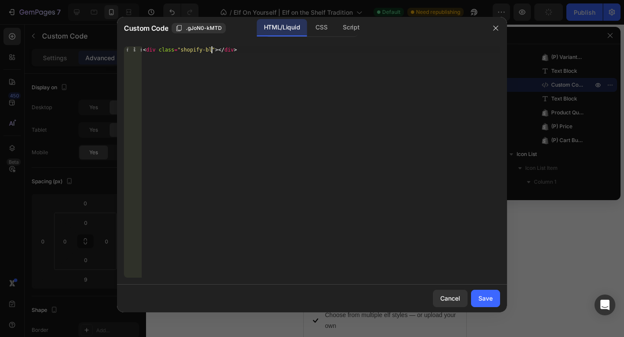
type textarea "<div class="shopify-block"></div>"
paste textarea "<div data-ph_storeName="{{ shop.secure_url }}" data-photouploadapp-product-json…"
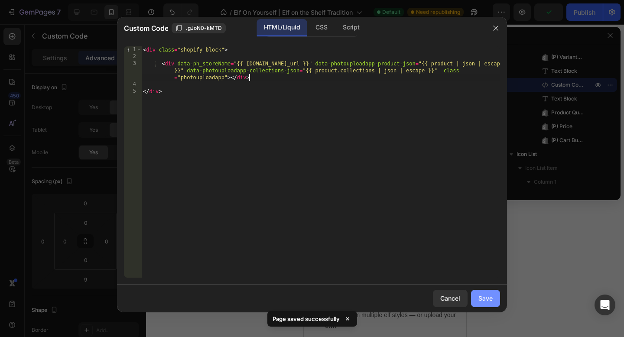
type textarea "<div data-ph_storeName="{{ shop.secure_url }}" data-photouploadapp-product-json…"
click at [488, 294] on button "Save" at bounding box center [485, 298] width 29 height 17
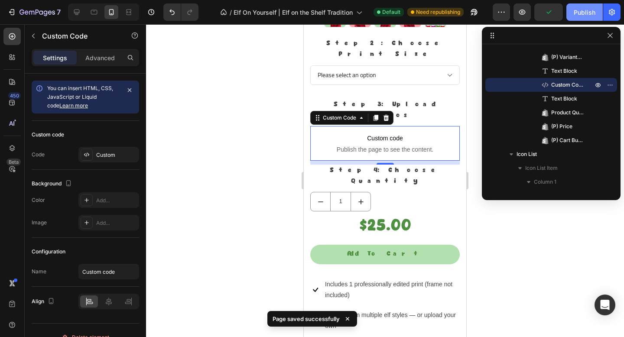
click at [584, 5] on button "Publish" at bounding box center [585, 11] width 36 height 17
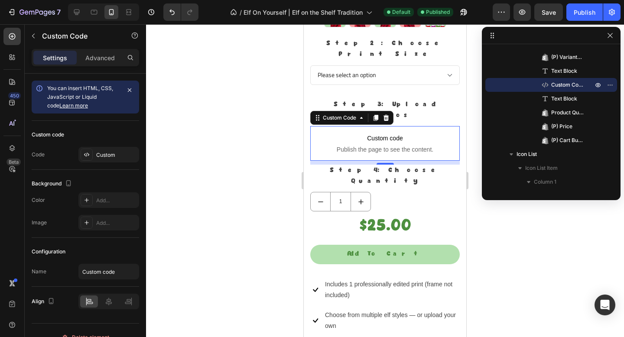
click at [379, 126] on p "Custom code Publish the page to see the content." at bounding box center [385, 143] width 150 height 35
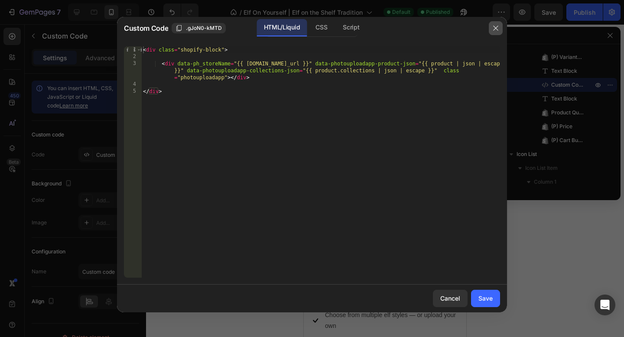
click at [496, 30] on icon "button" at bounding box center [496, 28] width 7 height 7
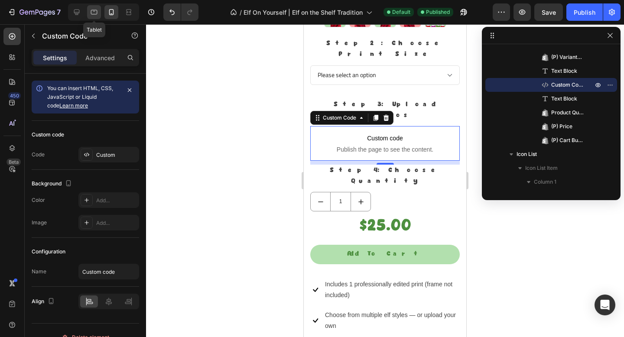
click at [96, 10] on icon at bounding box center [94, 12] width 7 height 5
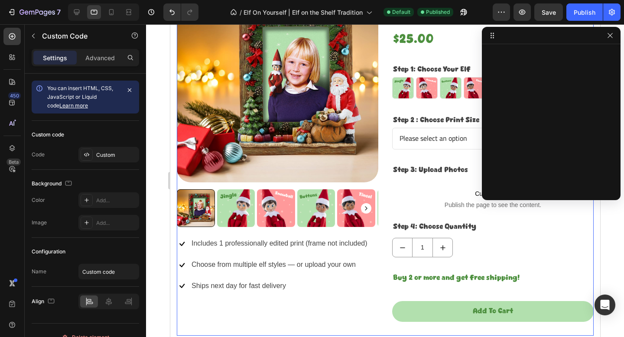
scroll to position [486, 0]
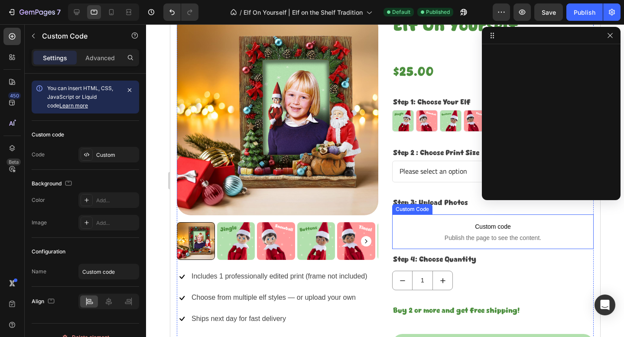
click at [414, 230] on span "Custom code" at bounding box center [493, 227] width 202 height 10
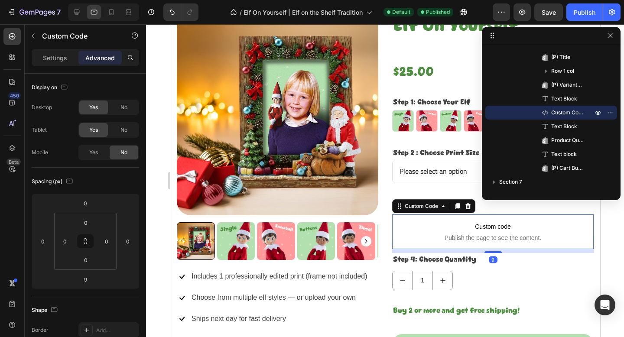
click at [414, 230] on span "Custom code" at bounding box center [493, 227] width 202 height 10
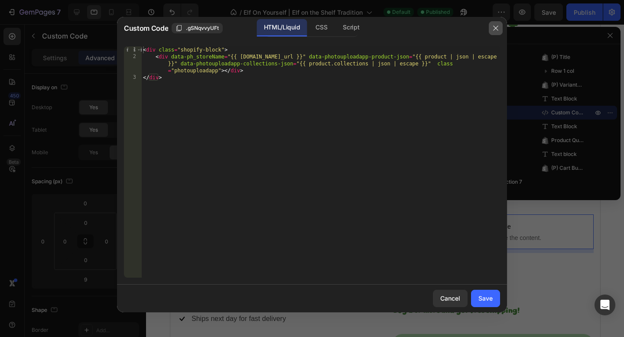
drag, startPoint x: 491, startPoint y: 26, endPoint x: 320, endPoint y: 2, distance: 172.1
click at [491, 26] on button "button" at bounding box center [496, 28] width 14 height 14
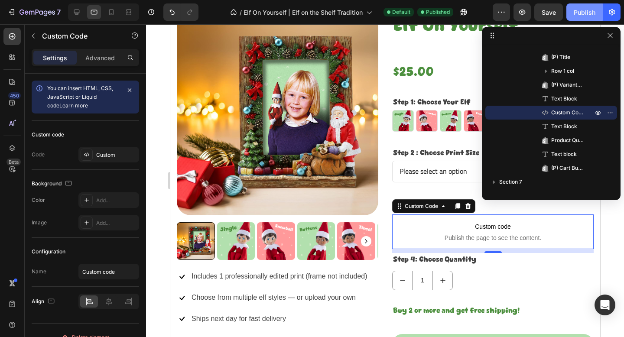
click at [577, 10] on div "Publish" at bounding box center [585, 12] width 22 height 9
